Goal: Check status: Check status

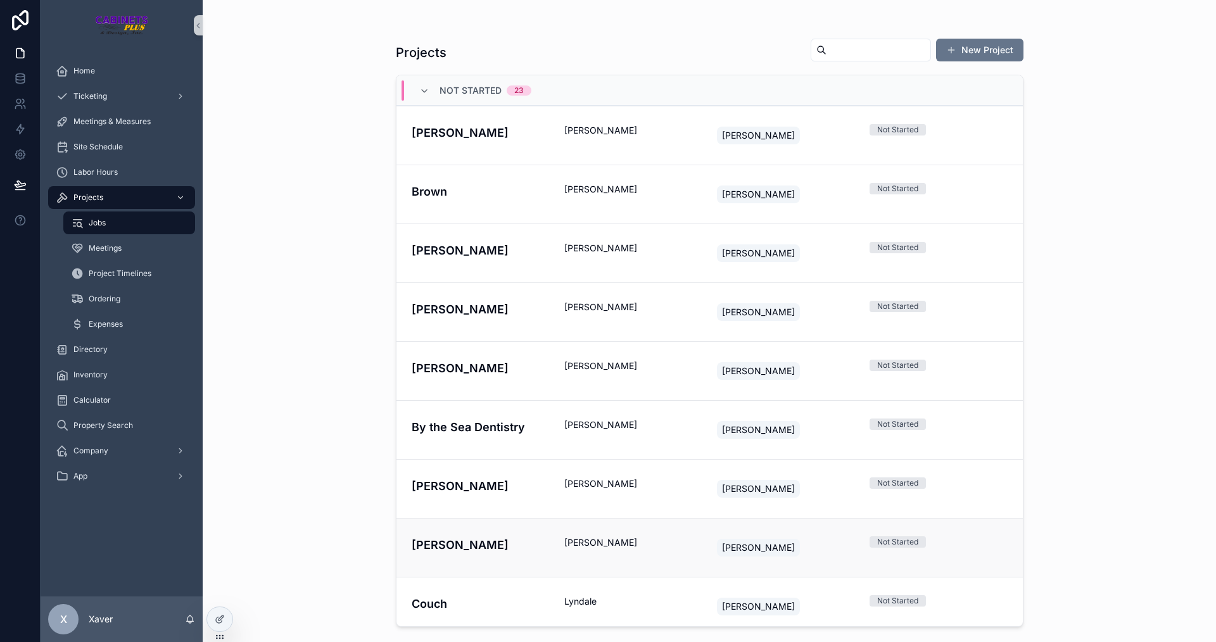
scroll to position [443, 0]
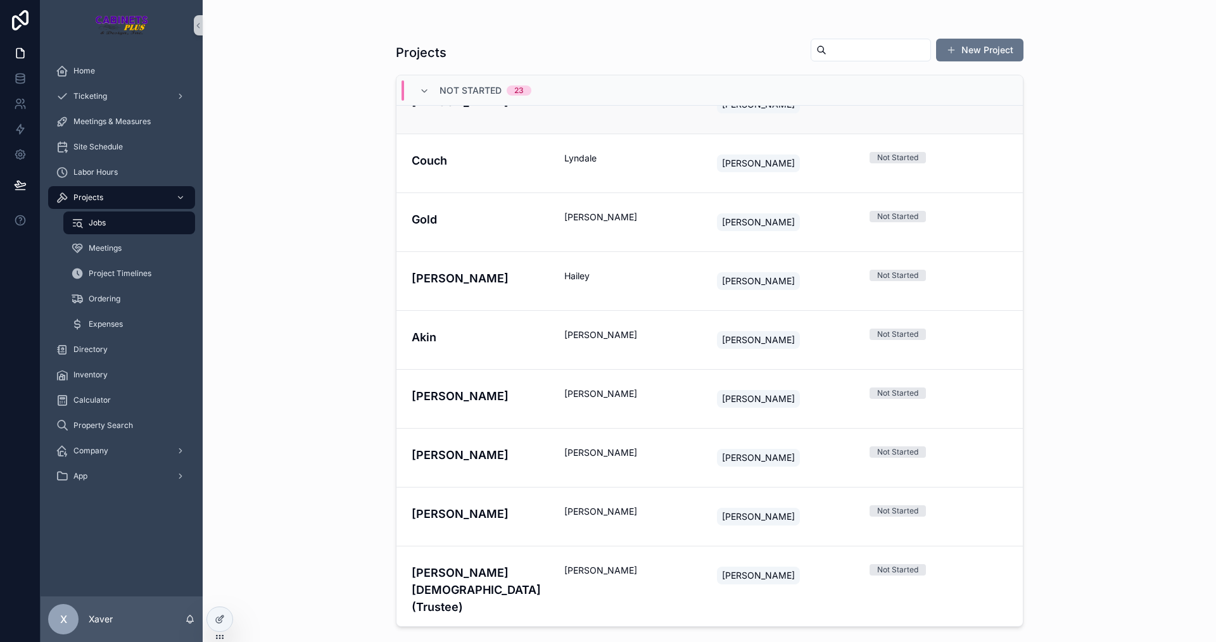
click at [469, 131] on link "[PERSON_NAME] [PERSON_NAME] Not Started" at bounding box center [709, 104] width 626 height 59
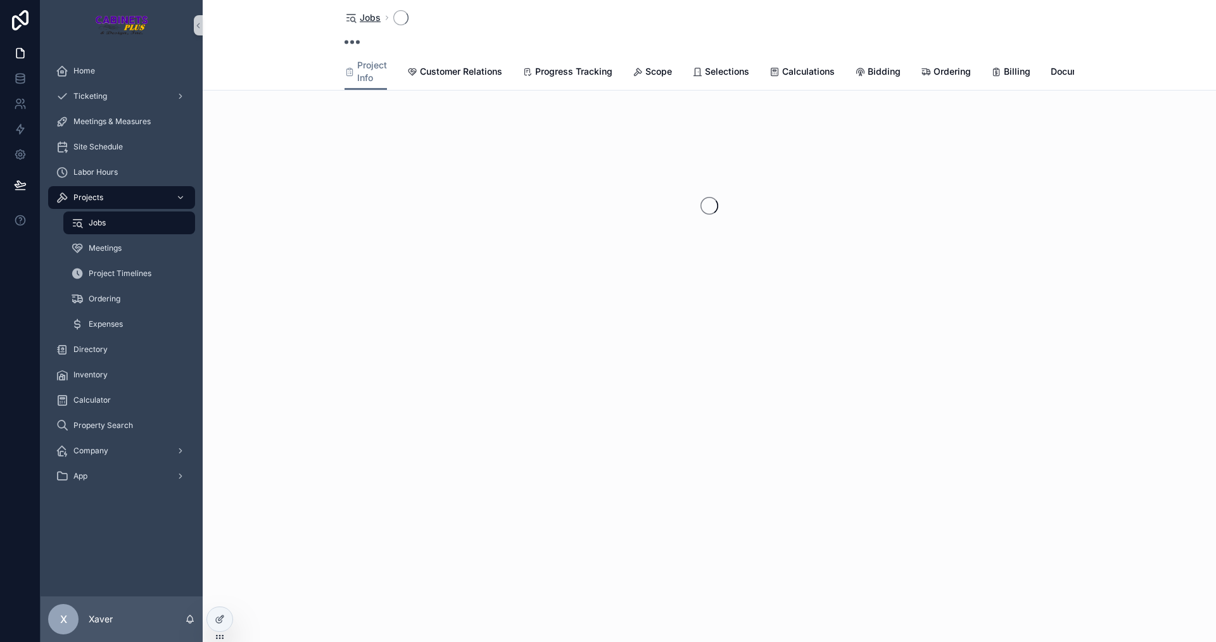
click at [370, 20] on span "Jobs" at bounding box center [370, 17] width 21 height 13
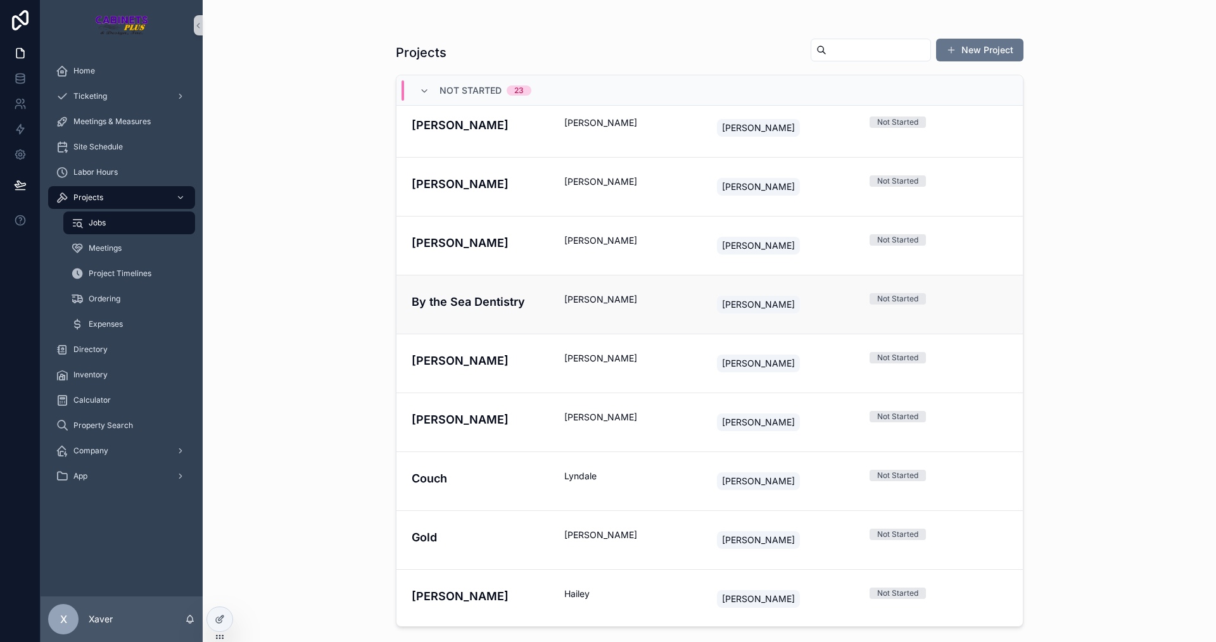
scroll to position [190, 0]
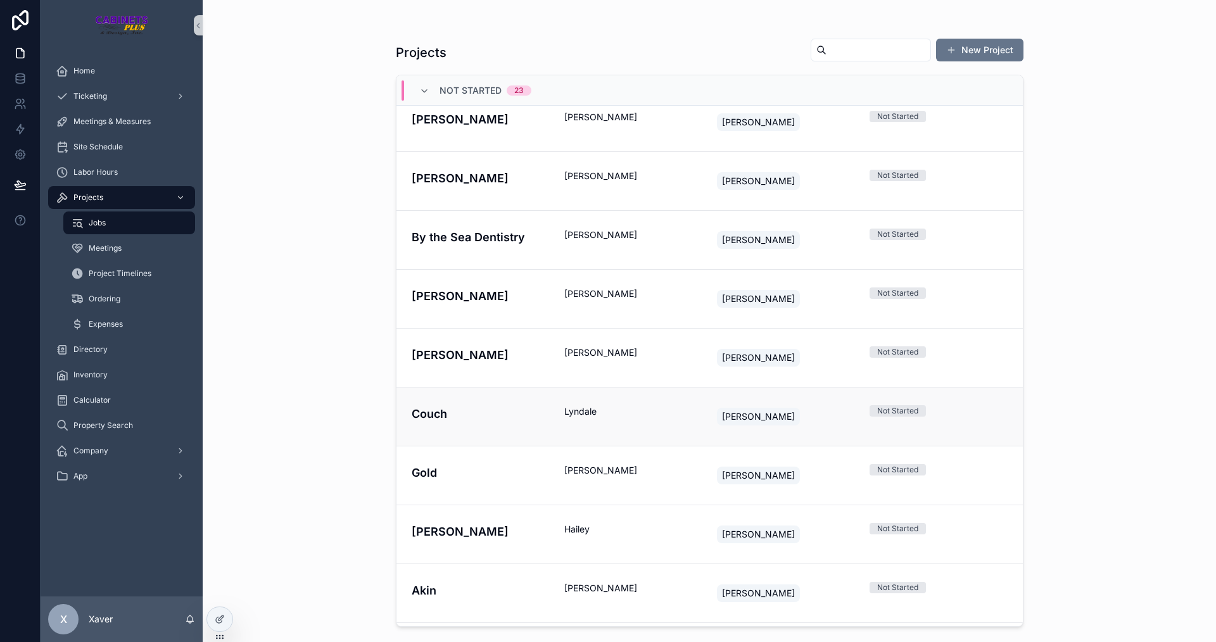
click at [503, 395] on link "Couch Lyndale [PERSON_NAME] Not Started" at bounding box center [709, 416] width 626 height 59
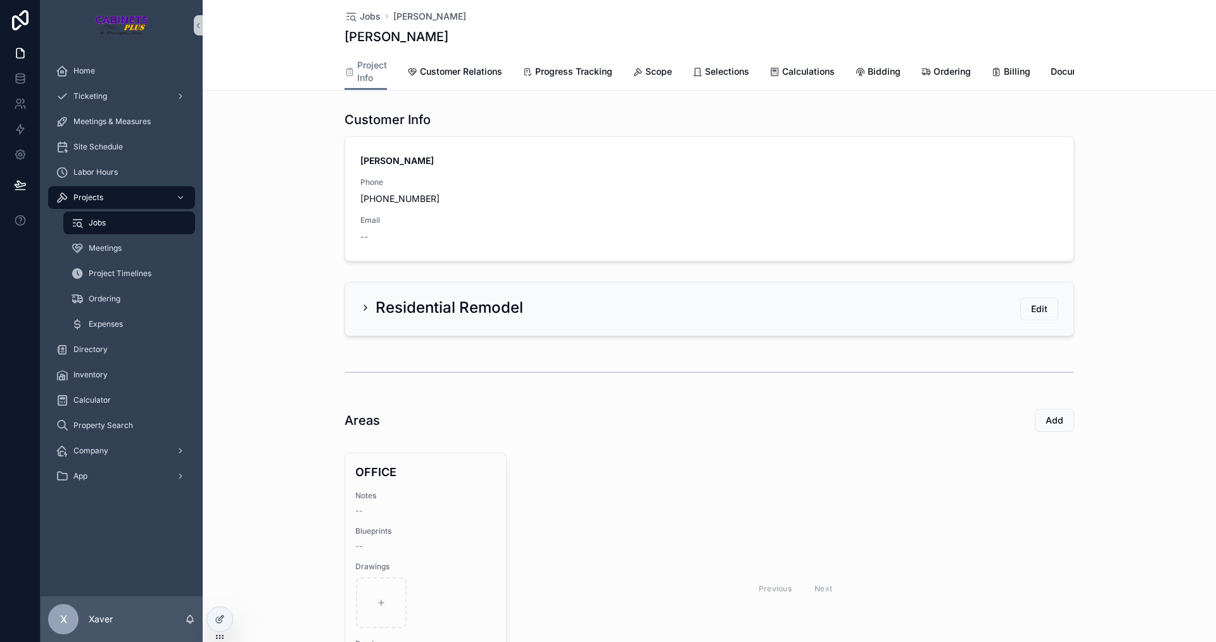
click at [419, 318] on h2 "Residential Remodel" at bounding box center [450, 308] width 148 height 20
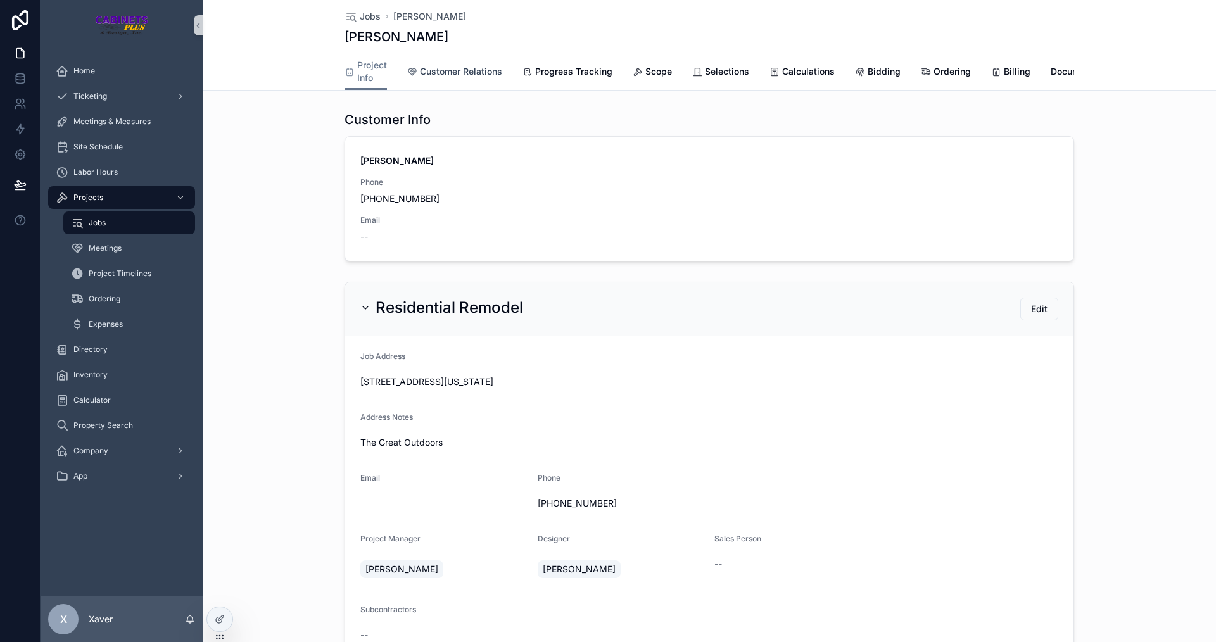
click at [453, 70] on span "Customer Relations" at bounding box center [461, 71] width 82 height 13
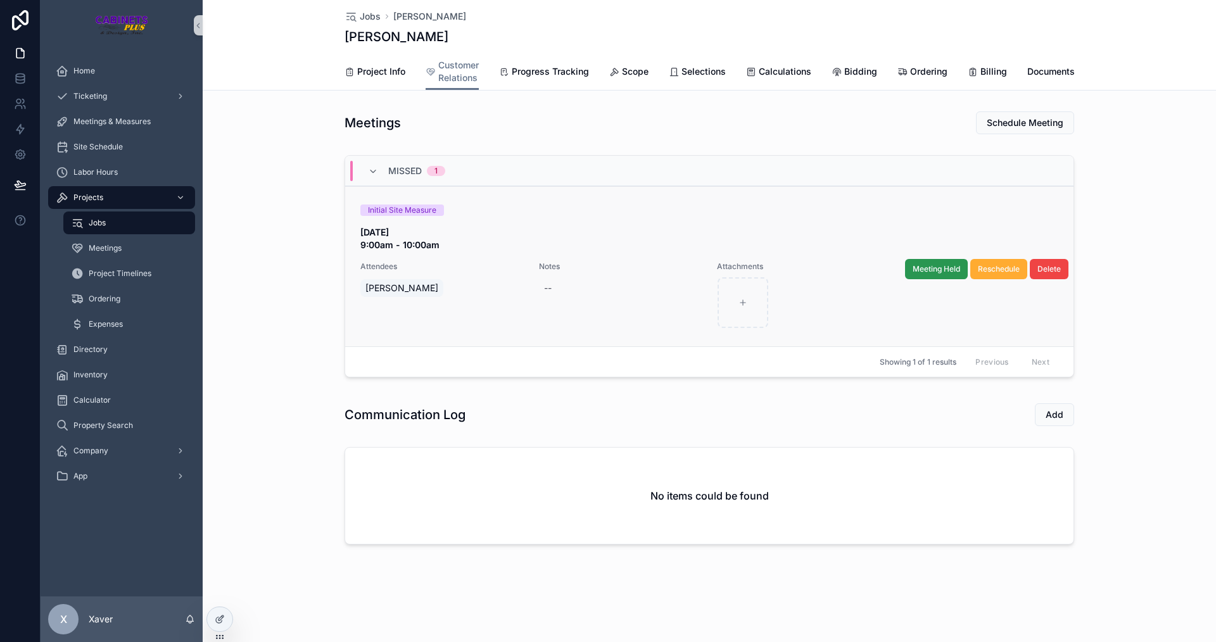
click at [930, 274] on span "Meeting Held" at bounding box center [936, 269] width 47 height 10
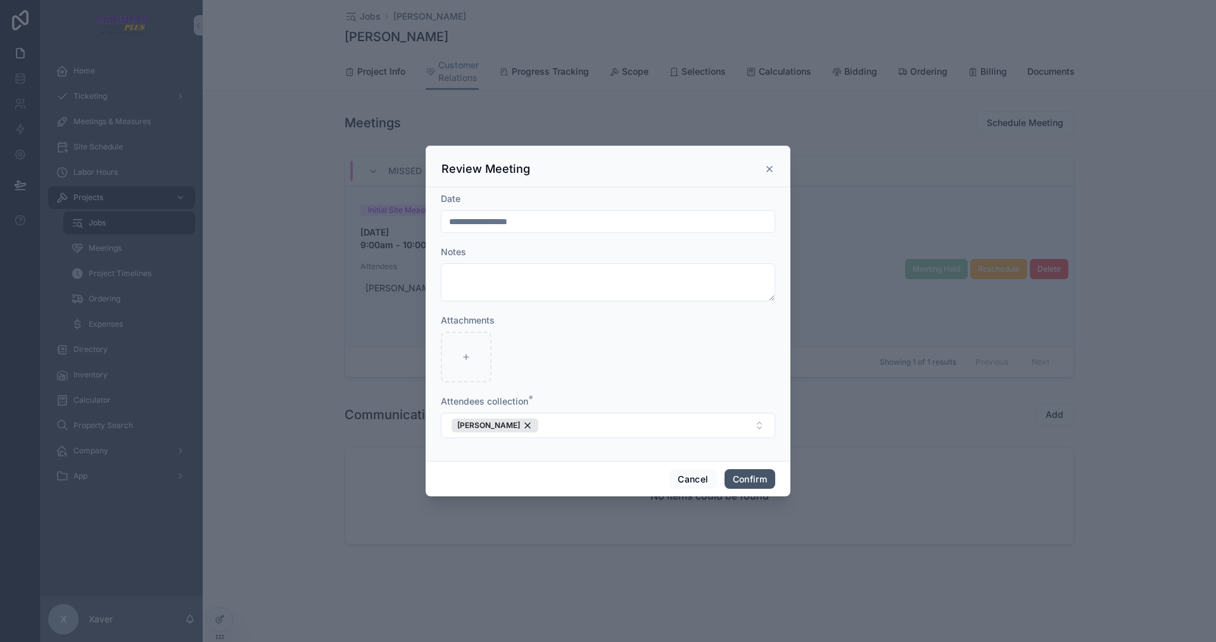
click at [740, 472] on button "Confirm" at bounding box center [749, 479] width 51 height 20
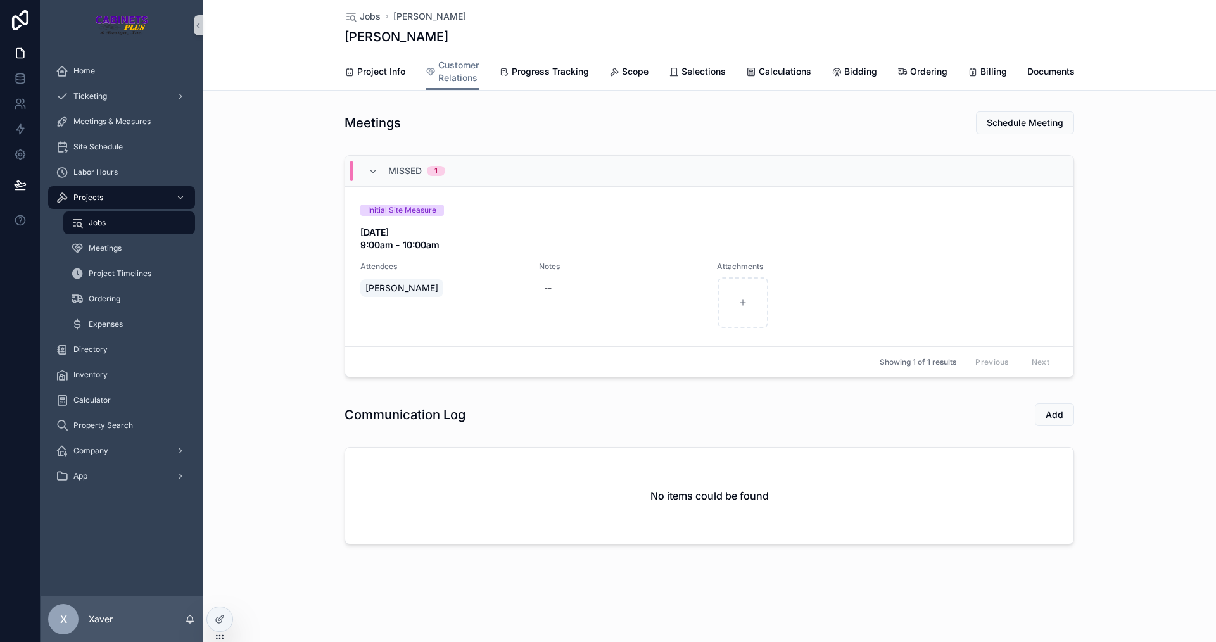
click at [1113, 209] on div "MISSED 1 Initial Site Measure [DATE] 9:00am - 10:00am Attendees [PERSON_NAME] N…" at bounding box center [709, 268] width 1013 height 237
click at [1027, 66] on span "Documents" at bounding box center [1050, 71] width 47 height 13
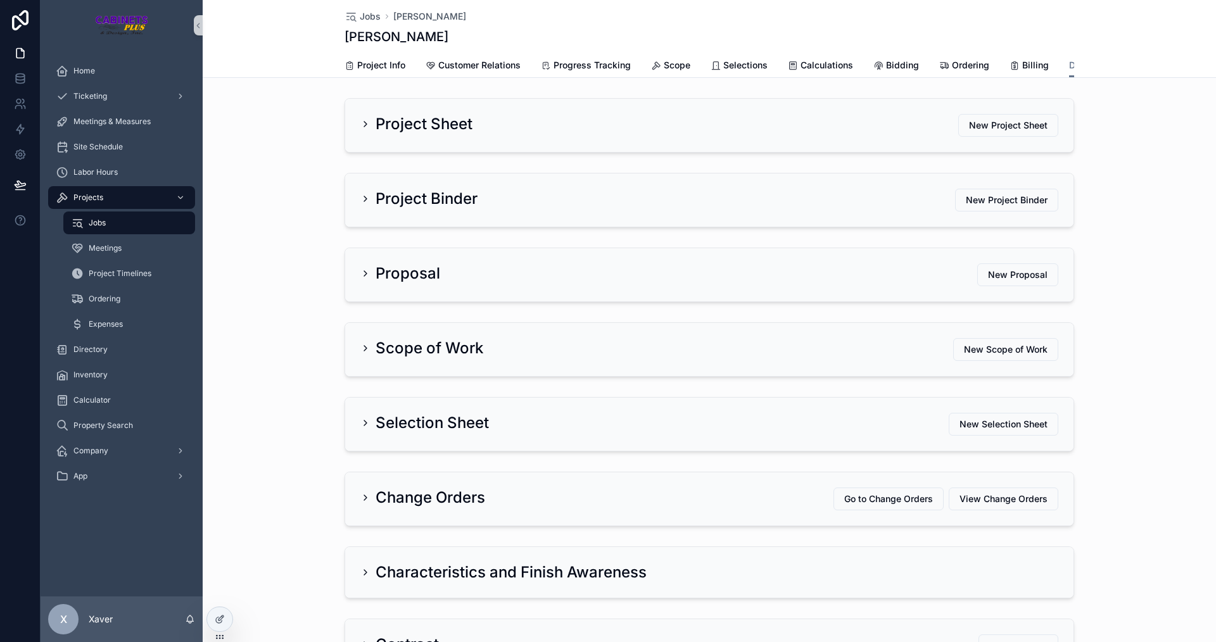
click at [482, 196] on div "Project Binder New Project Binder" at bounding box center [709, 200] width 728 height 53
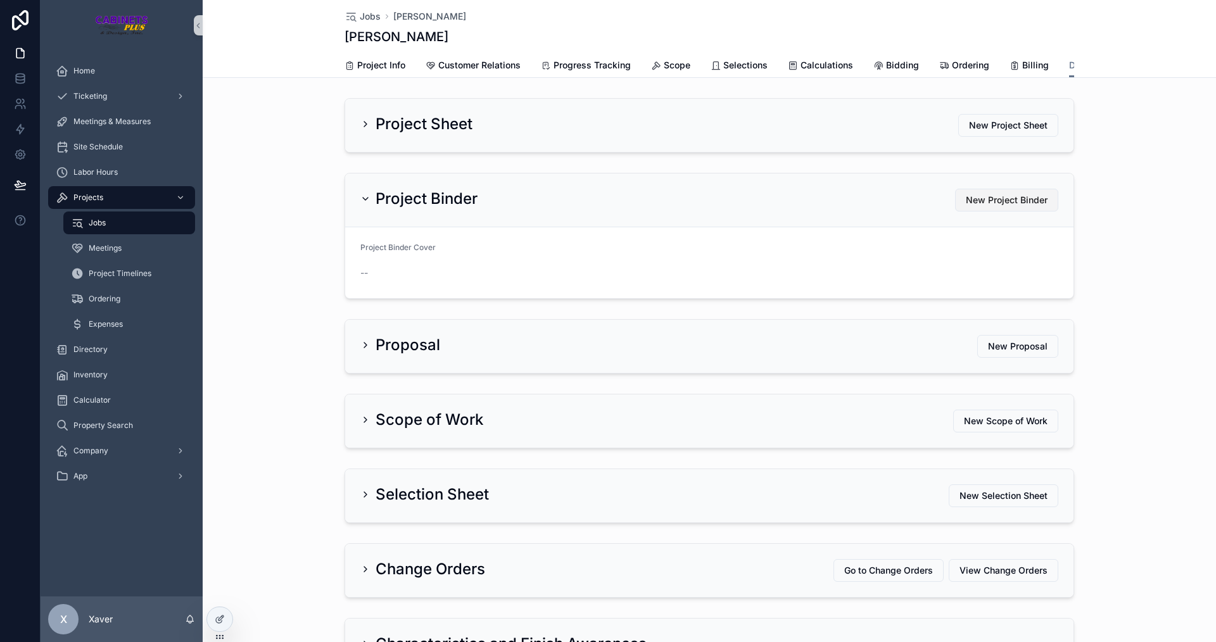
click at [1023, 205] on span "New Project Binder" at bounding box center [1007, 200] width 82 height 13
click at [1121, 234] on div "Project Binder New Project Binder Project Binder Cover --" at bounding box center [709, 236] width 1013 height 136
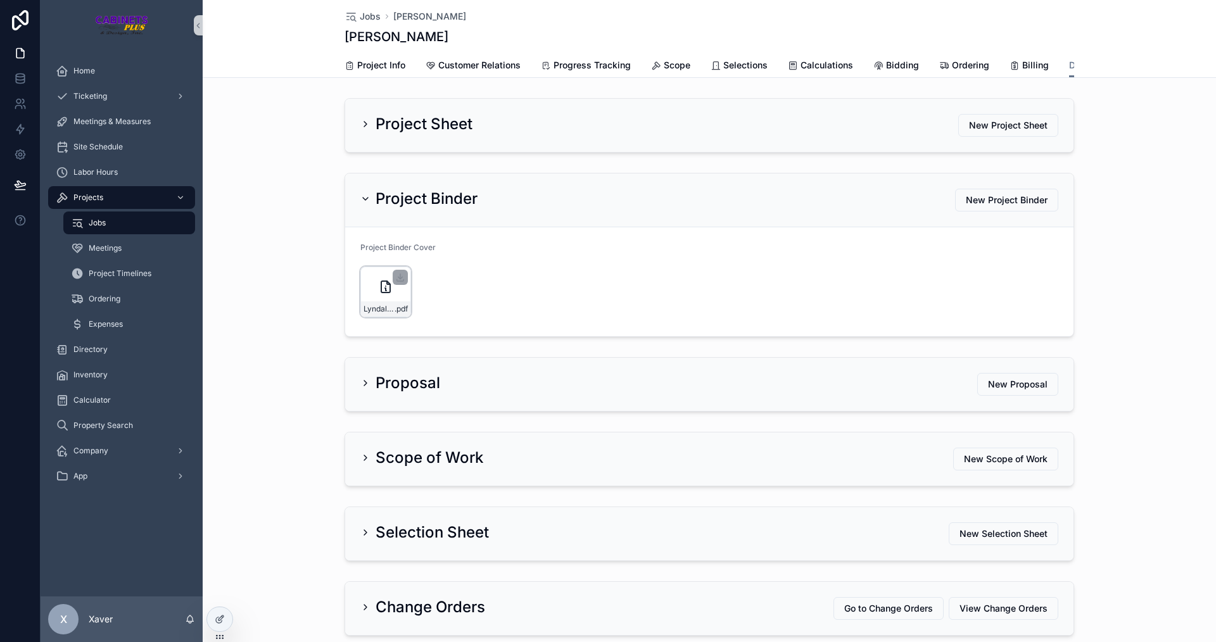
click at [378, 293] on icon "scrollable content" at bounding box center [385, 286] width 15 height 15
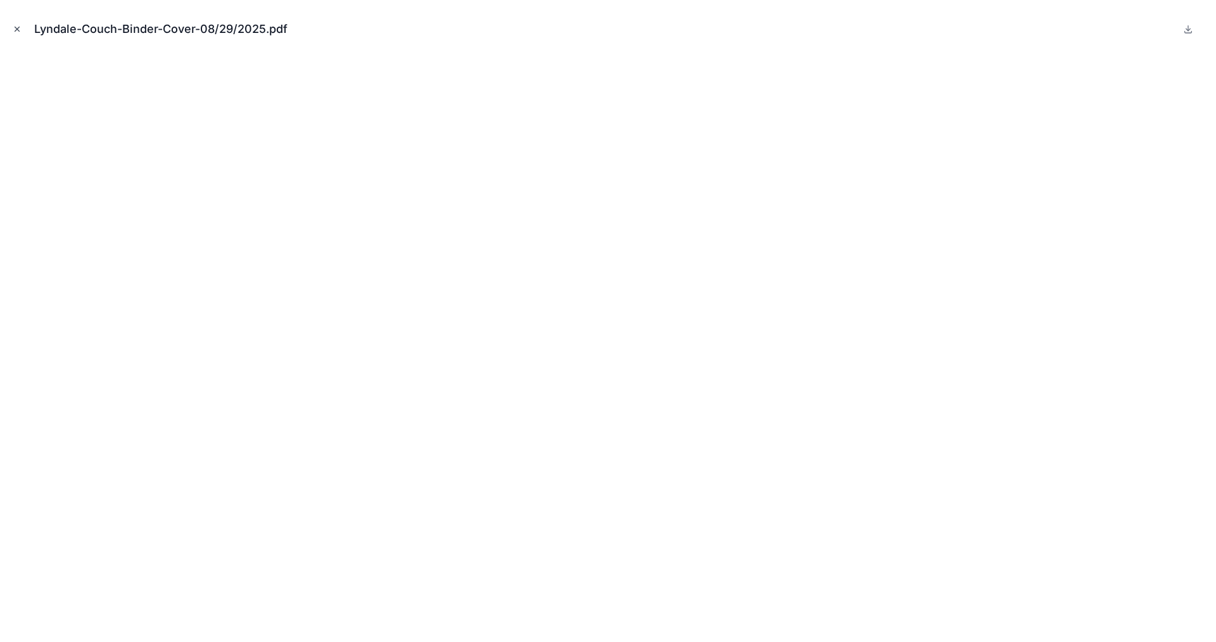
click at [16, 27] on icon "Close modal" at bounding box center [17, 29] width 9 height 9
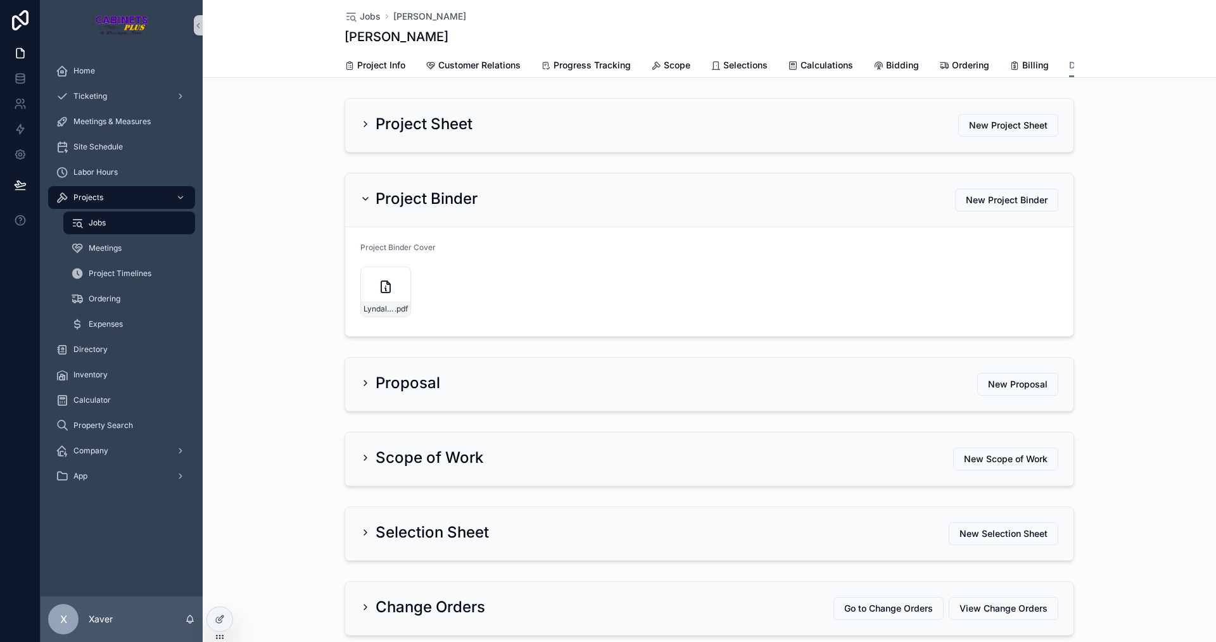
click at [104, 216] on div "Jobs" at bounding box center [129, 223] width 117 height 20
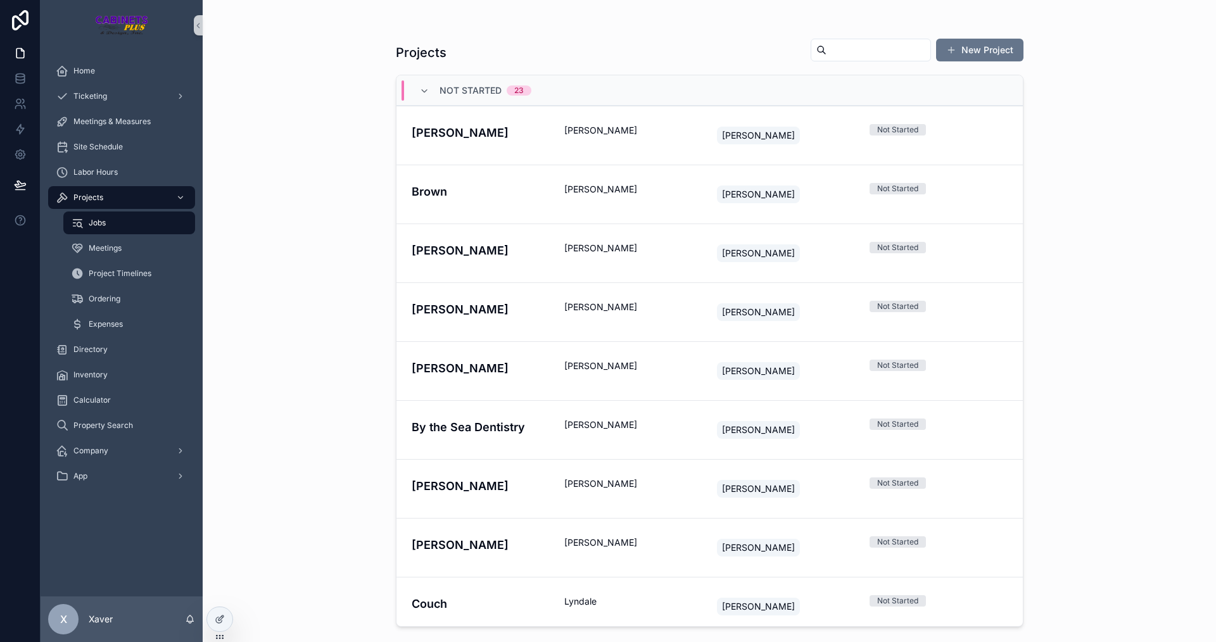
click at [300, 234] on div "Projects New Project Not Started 23 [PERSON_NAME] [PERSON_NAME] Not Started [PE…" at bounding box center [709, 321] width 1013 height 642
